Goal: Task Accomplishment & Management: Complete application form

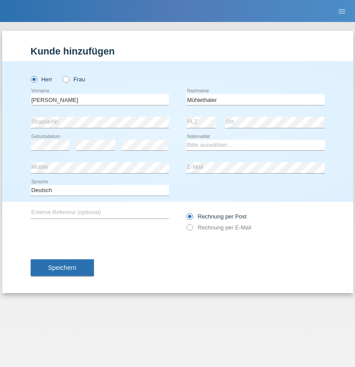
type input "Mühlethaler"
select select "CH"
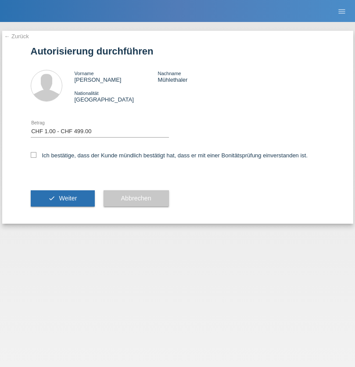
select select "1"
checkbox input "true"
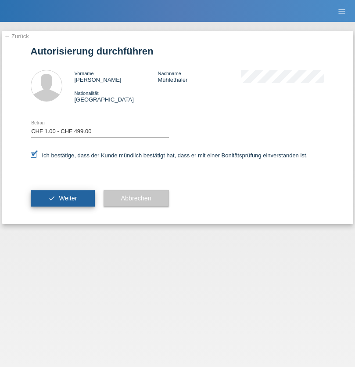
click at [62, 198] on span "Weiter" at bounding box center [68, 198] width 18 height 7
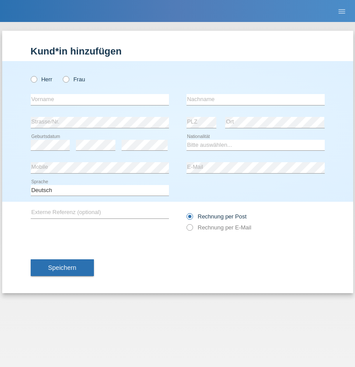
radio input "true"
click at [100, 99] on input "text" at bounding box center [100, 99] width 138 height 11
type input "Goekhan"
click at [256, 99] on input "text" at bounding box center [256, 99] width 138 height 11
type input "Akarsu"
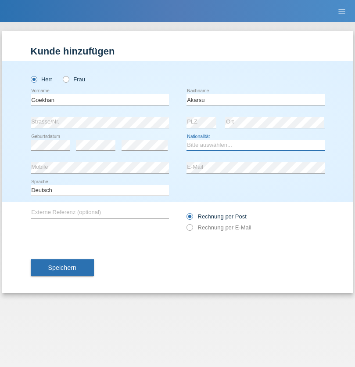
select select "AT"
select select "C"
select select "01"
select select "05"
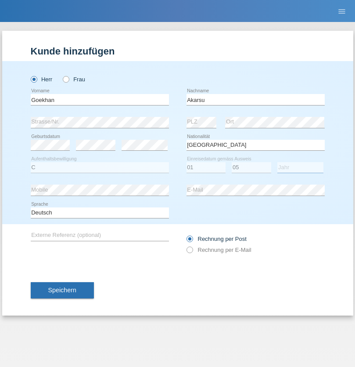
select select "2021"
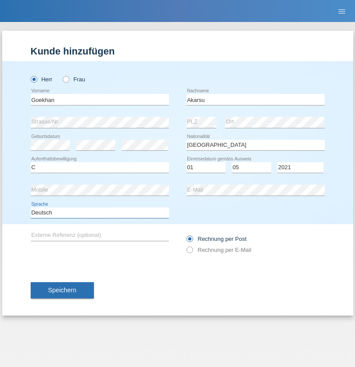
select select "en"
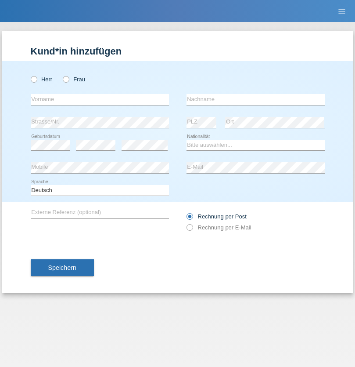
radio input "true"
click at [100, 99] on input "text" at bounding box center [100, 99] width 138 height 11
type input "Daniele"
click at [256, 99] on input "text" at bounding box center [256, 99] width 138 height 11
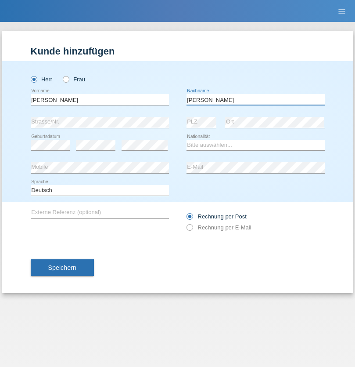
type input "Daniele"
select select "IT"
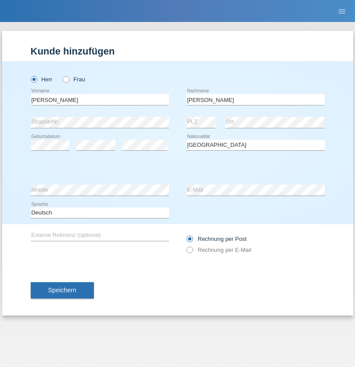
select select "C"
select select "22"
select select "06"
select select "1964"
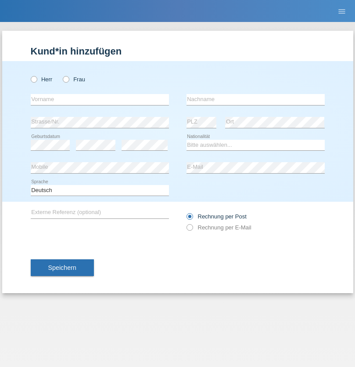
radio input "true"
click at [100, 99] on input "text" at bounding box center [100, 99] width 138 height 11
type input "[DATE]"
click at [256, 99] on input "text" at bounding box center [256, 99] width 138 height 11
type input "[PERSON_NAME]"
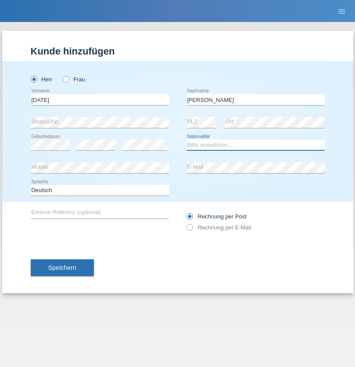
select select "IT"
select select "C"
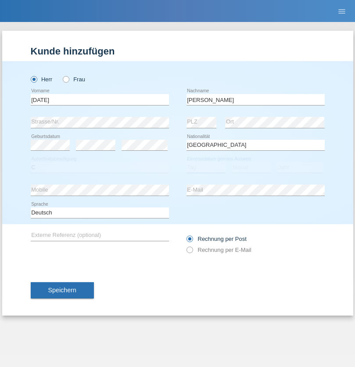
select select "01"
select select "05"
select select "2021"
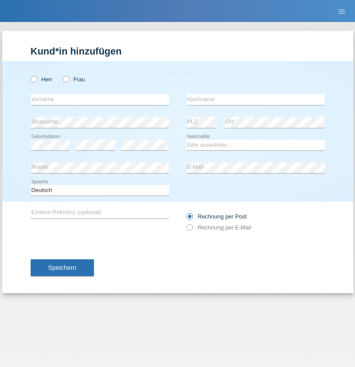
radio input "true"
click at [100, 99] on input "text" at bounding box center [100, 99] width 138 height 11
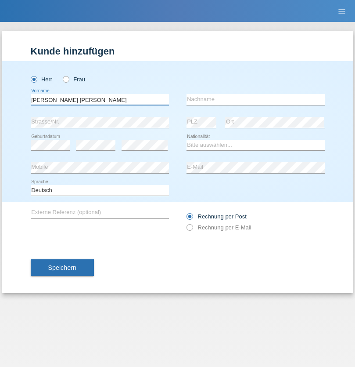
type input "Claudiu Marian"
click at [256, 99] on input "text" at bounding box center [256, 99] width 138 height 11
type input "Cislariu"
select select "CH"
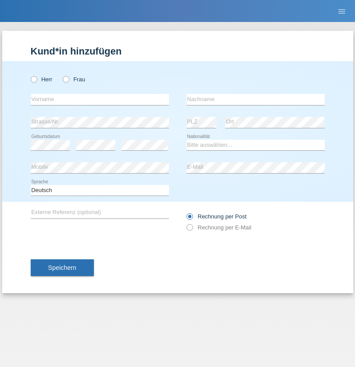
radio input "true"
select select "CH"
radio input "true"
click at [100, 99] on input "text" at bounding box center [100, 99] width 138 height 11
type input "[PERSON_NAME]"
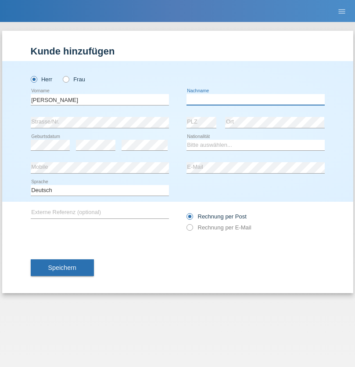
click at [256, 99] on input "text" at bounding box center [256, 99] width 138 height 11
type input "Kappelmayer"
select select "MG"
select select "C"
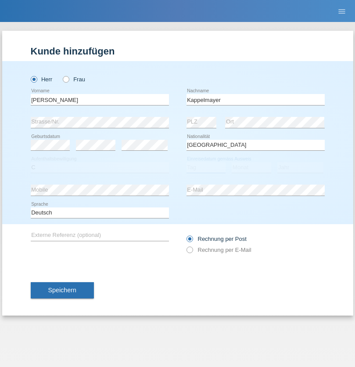
select select "31"
select select "08"
select select "2021"
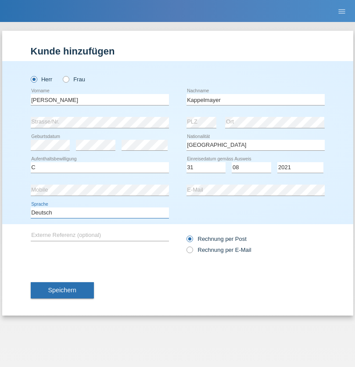
select select "en"
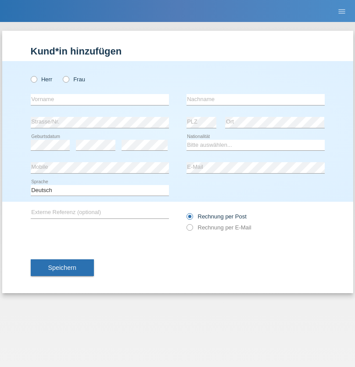
radio input "true"
click at [100, 99] on input "text" at bounding box center [100, 99] width 138 height 11
type input "firat"
click at [256, 99] on input "text" at bounding box center [256, 99] width 138 height 11
type input "kara"
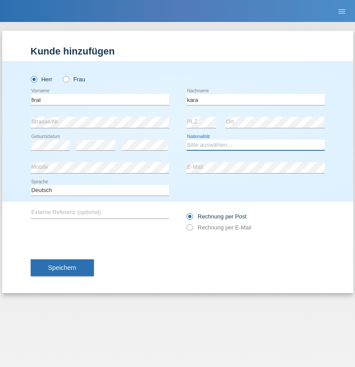
select select "CH"
radio input "true"
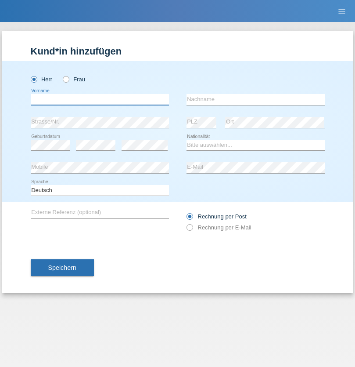
click at [100, 99] on input "text" at bounding box center [100, 99] width 138 height 11
type input "[PERSON_NAME]"
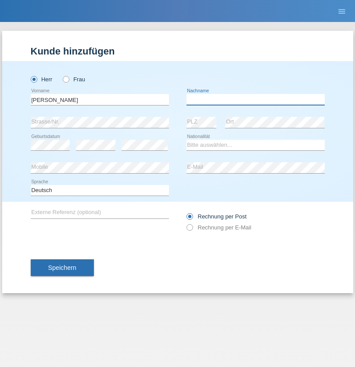
click at [256, 99] on input "text" at bounding box center [256, 99] width 138 height 11
type input "Panda nzinga"
select select "MN"
select select "C"
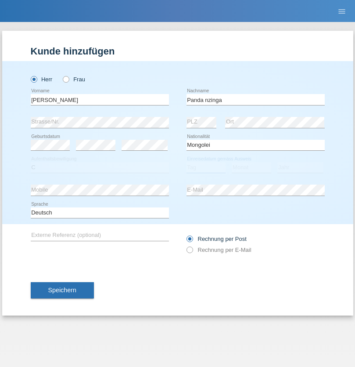
select select "28"
select select "11"
select select "2001"
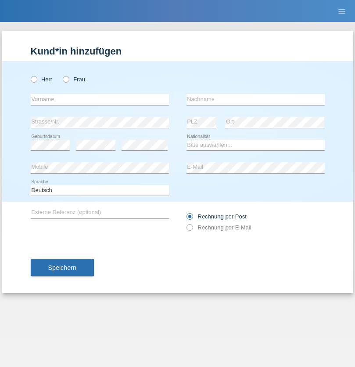
radio input "true"
select select "HU"
select select "C"
select select "30"
select select "10"
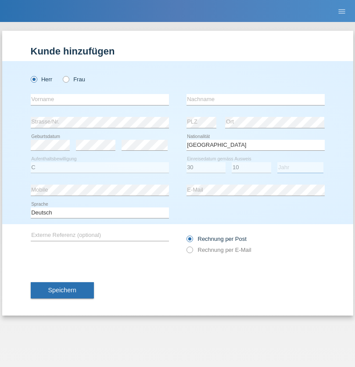
select select "2021"
